Goal: Information Seeking & Learning: Learn about a topic

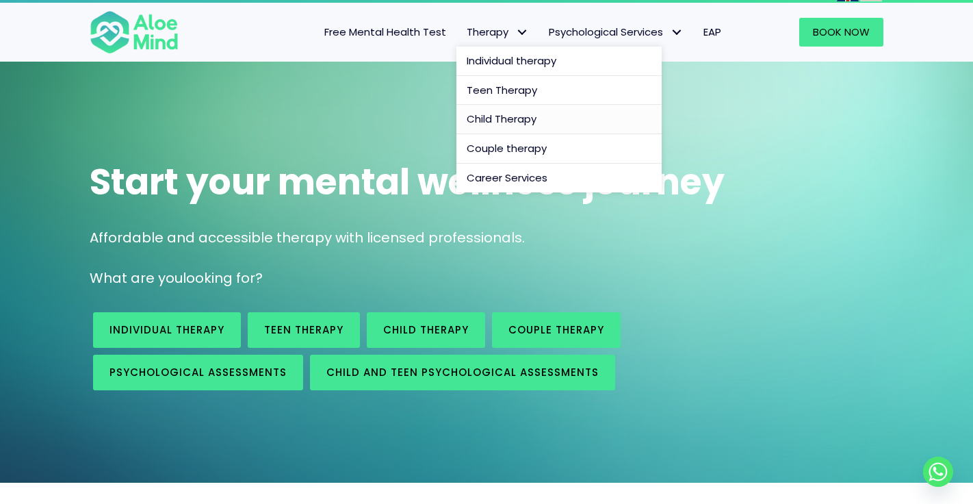
scroll to position [18, 0]
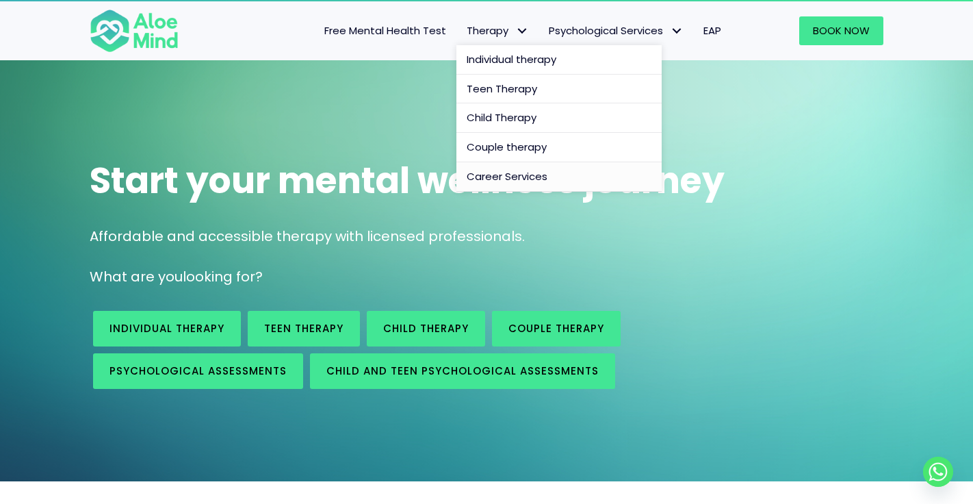
click at [478, 181] on span "Career Services" at bounding box center [507, 176] width 81 height 14
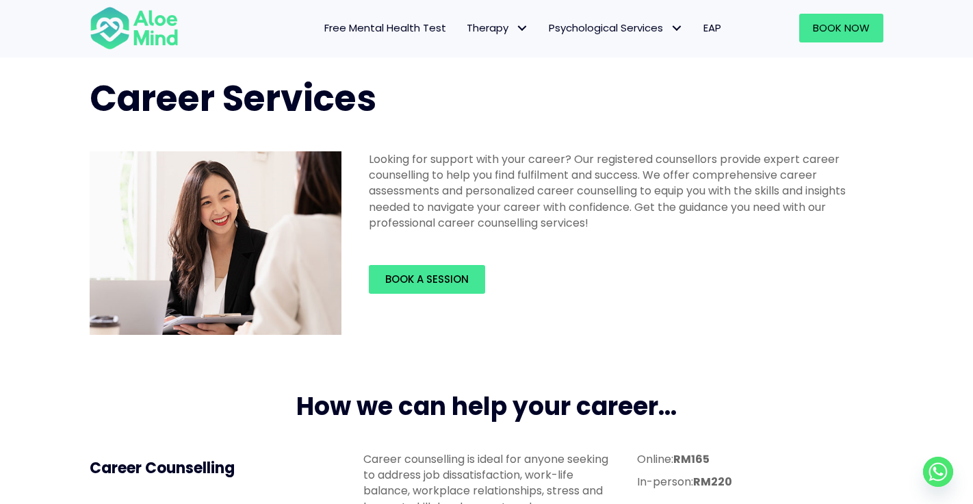
scroll to position [30, 0]
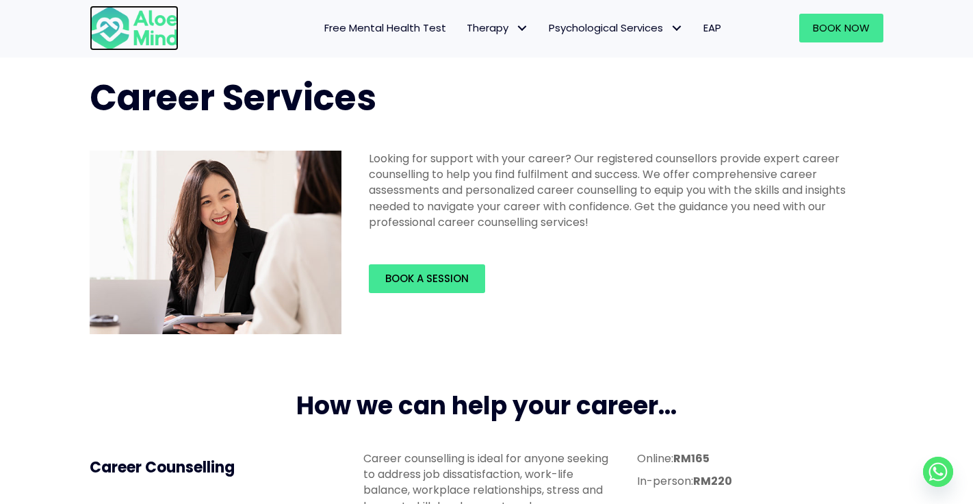
click at [107, 10] on img at bounding box center [134, 27] width 89 height 45
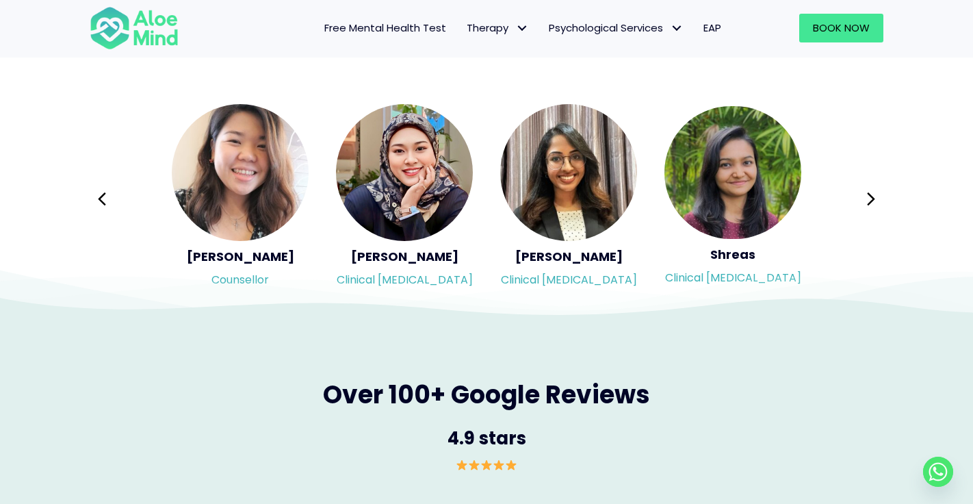
scroll to position [2289, 0]
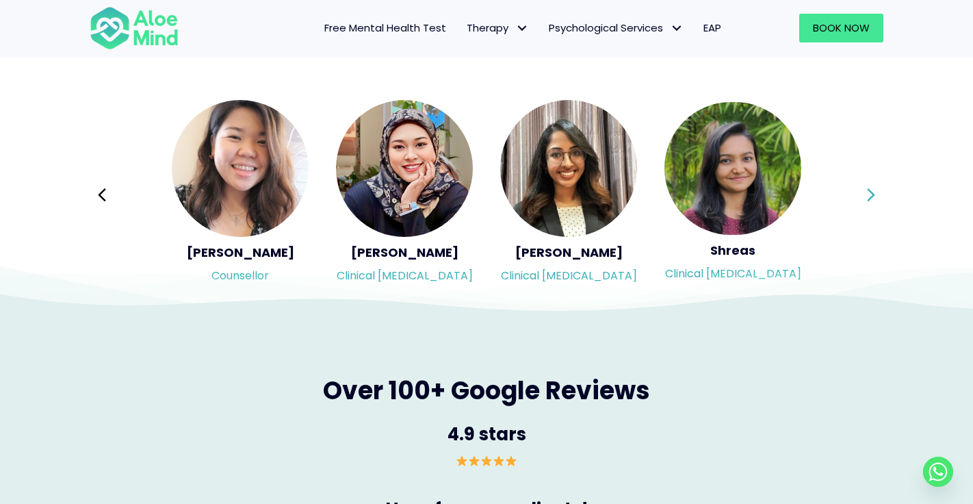
click at [875, 192] on icon at bounding box center [871, 195] width 10 height 26
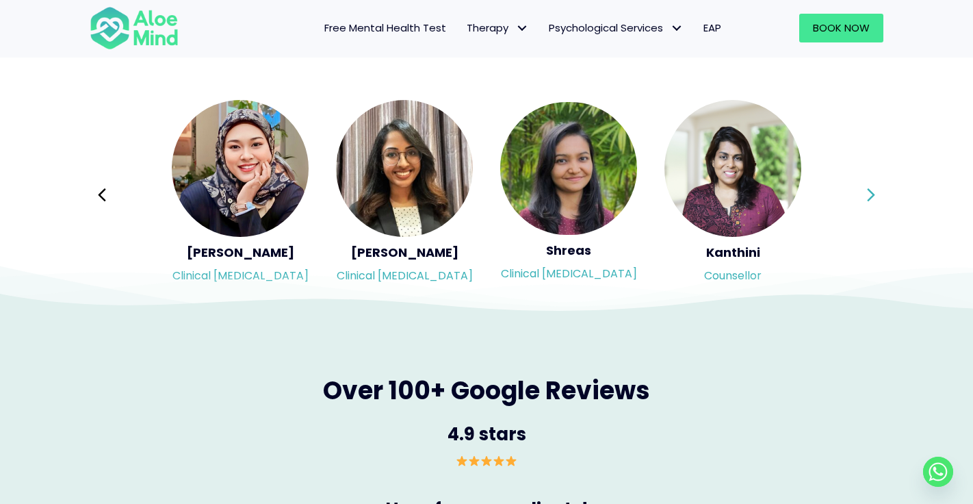
click at [875, 192] on icon at bounding box center [871, 195] width 10 height 26
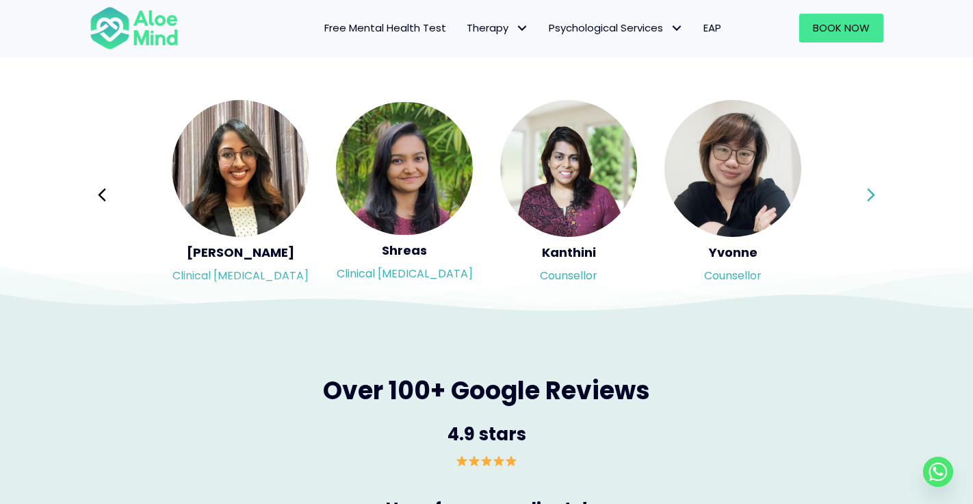
click at [875, 192] on icon at bounding box center [871, 195] width 10 height 26
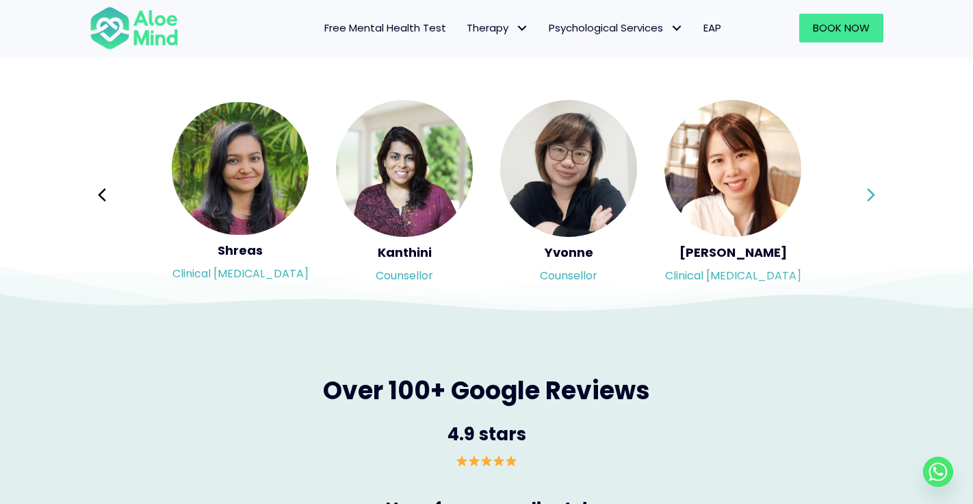
click at [875, 192] on icon at bounding box center [871, 195] width 10 height 26
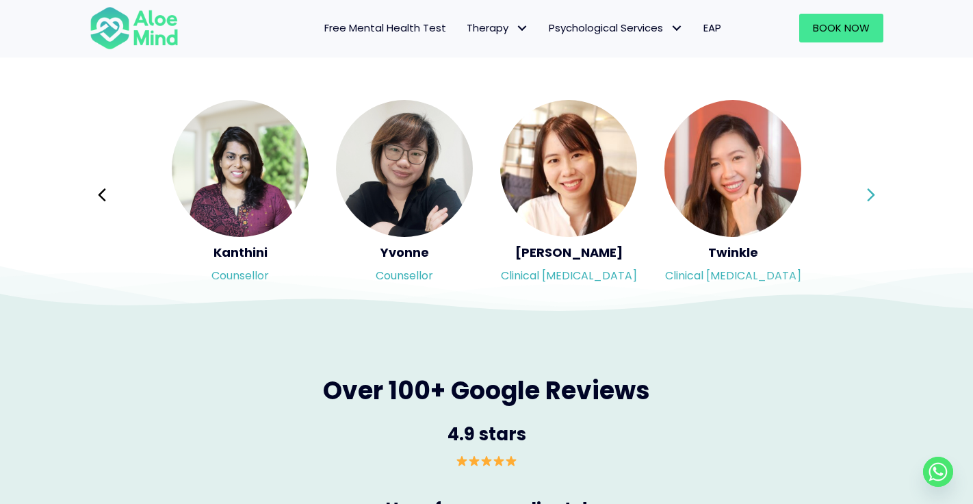
click at [875, 192] on div "Syndy Clinical [MEDICAL_DATA] Diveena Clinical [MEDICAL_DATA] Elynna Counsellor…" at bounding box center [487, 195] width 794 height 193
click at [875, 192] on icon at bounding box center [871, 195] width 10 height 26
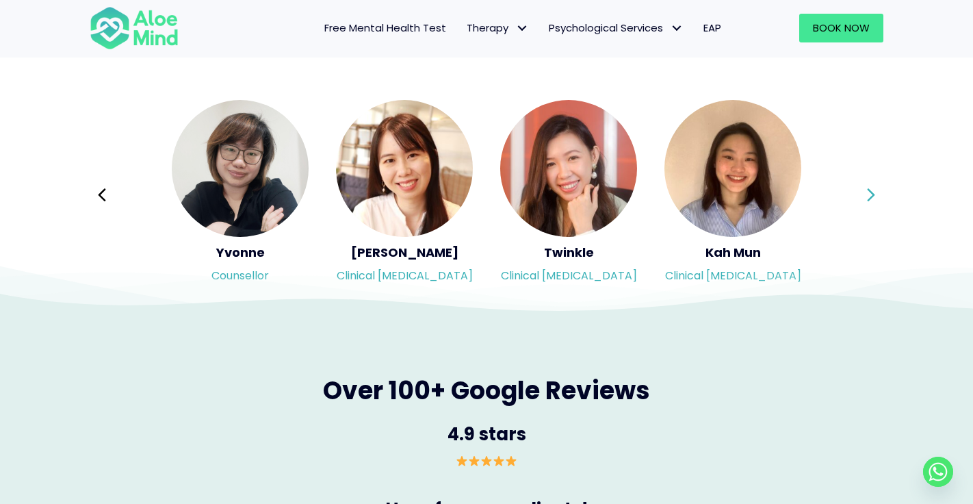
click at [875, 192] on icon at bounding box center [871, 195] width 10 height 26
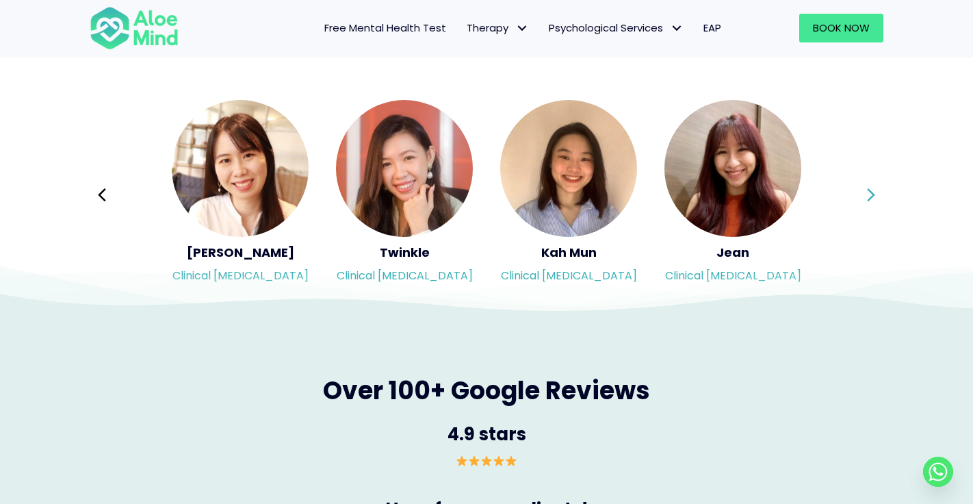
click at [875, 192] on icon at bounding box center [871, 195] width 10 height 26
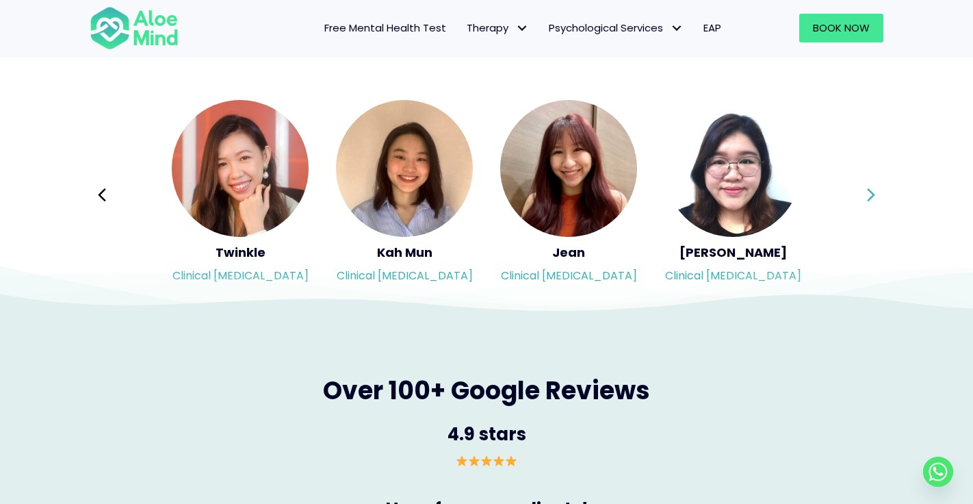
click at [875, 192] on icon at bounding box center [871, 195] width 10 height 26
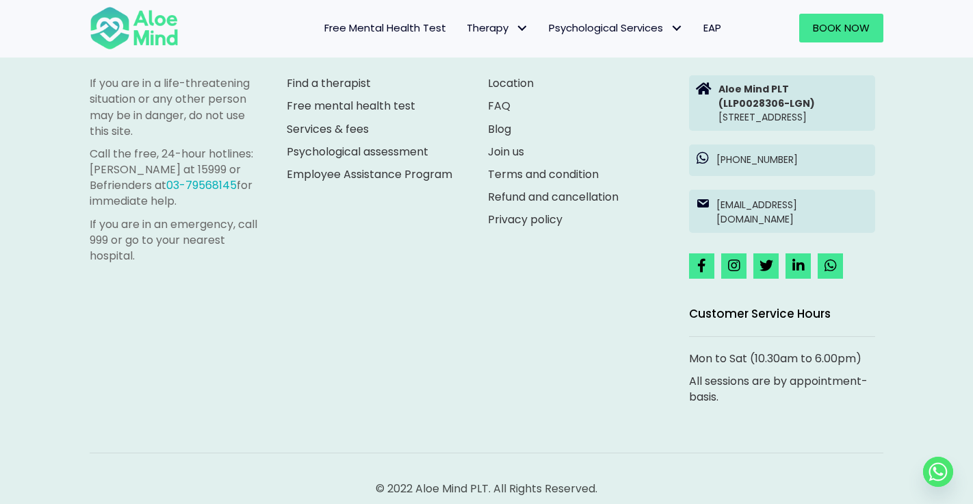
scroll to position [3867, 0]
